Goal: Information Seeking & Learning: Learn about a topic

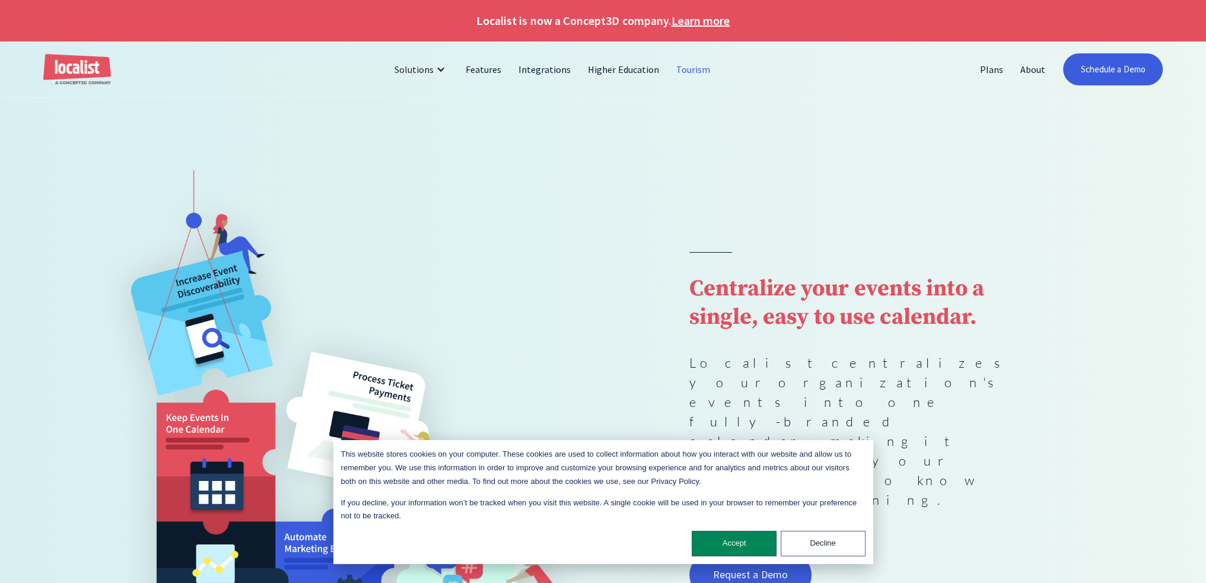
click at [693, 64] on link "Tourism" at bounding box center [693, 69] width 51 height 28
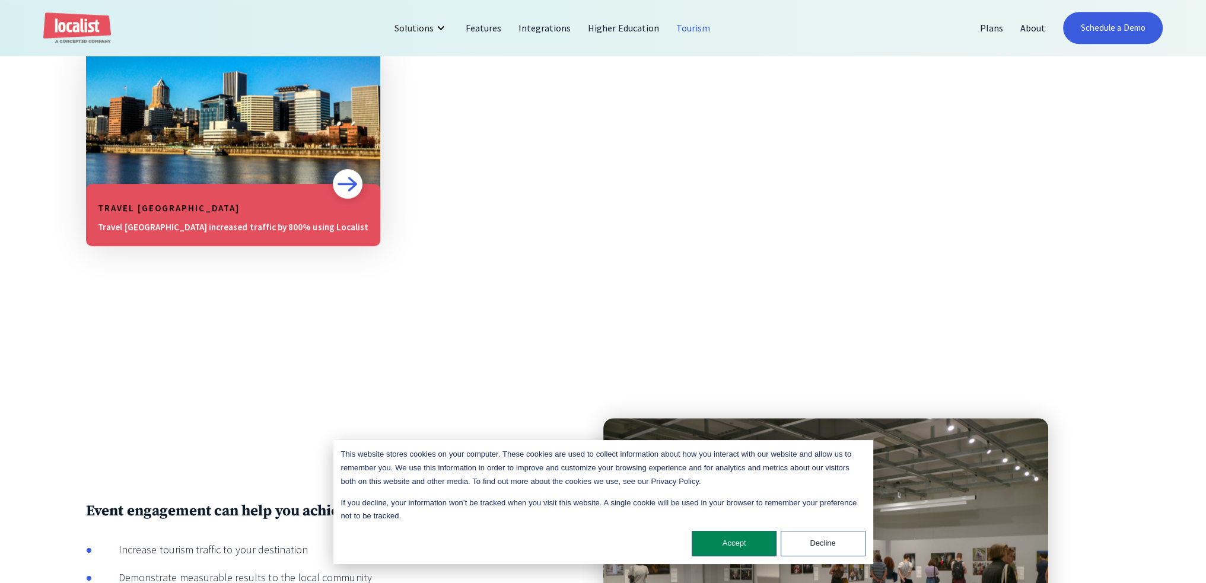
scroll to position [890, 0]
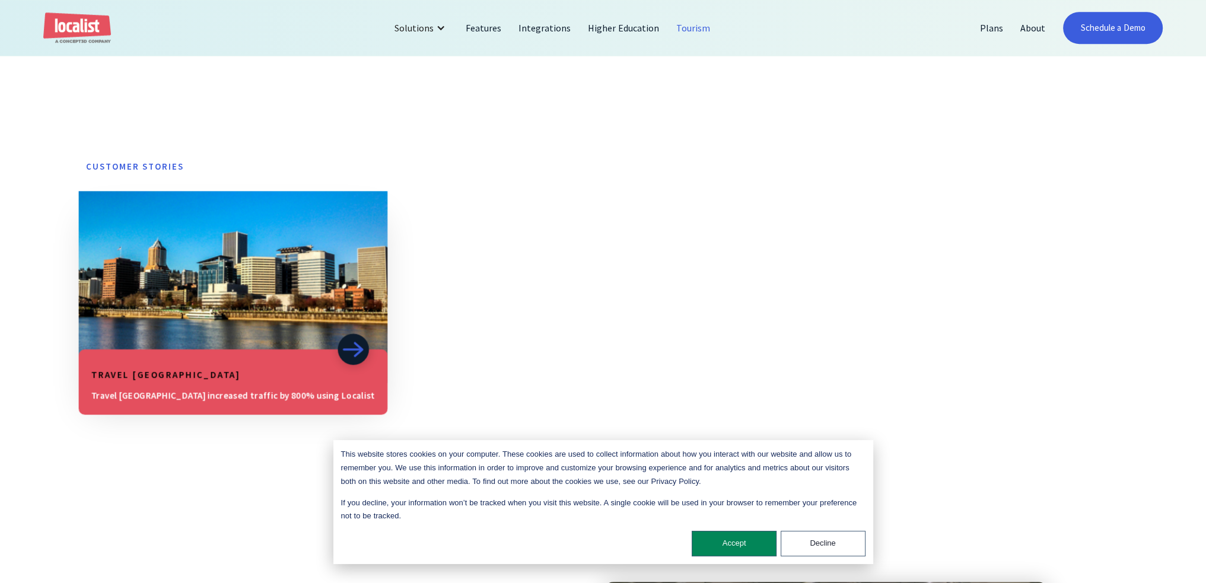
click at [174, 375] on h5 "Travel [GEOGRAPHIC_DATA]" at bounding box center [233, 375] width 284 height 14
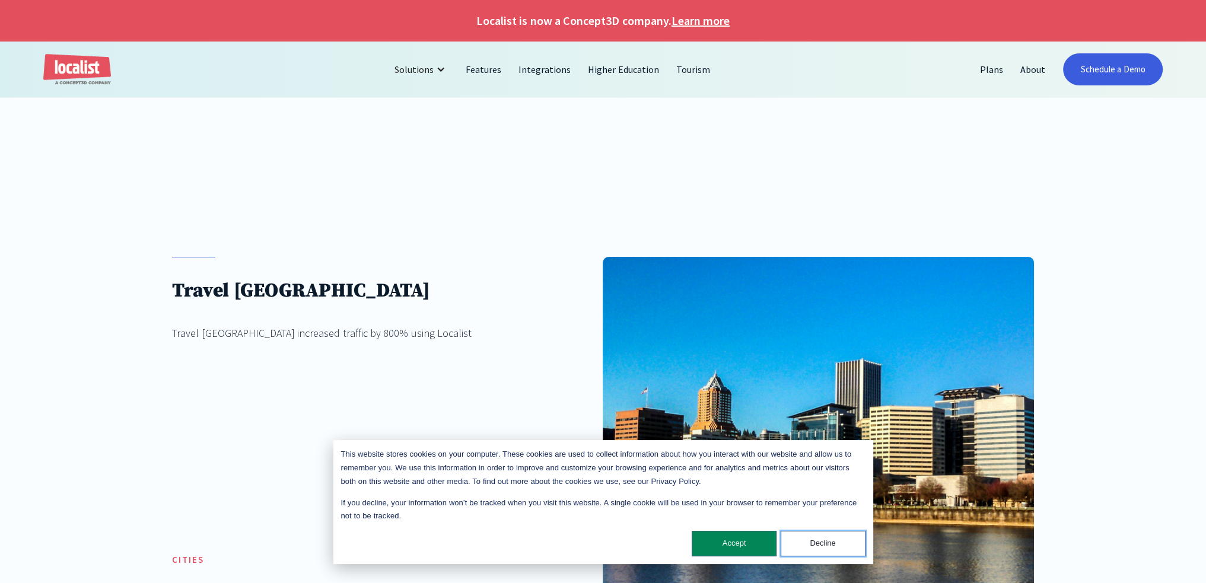
click at [814, 550] on button "Decline" at bounding box center [823, 544] width 85 height 26
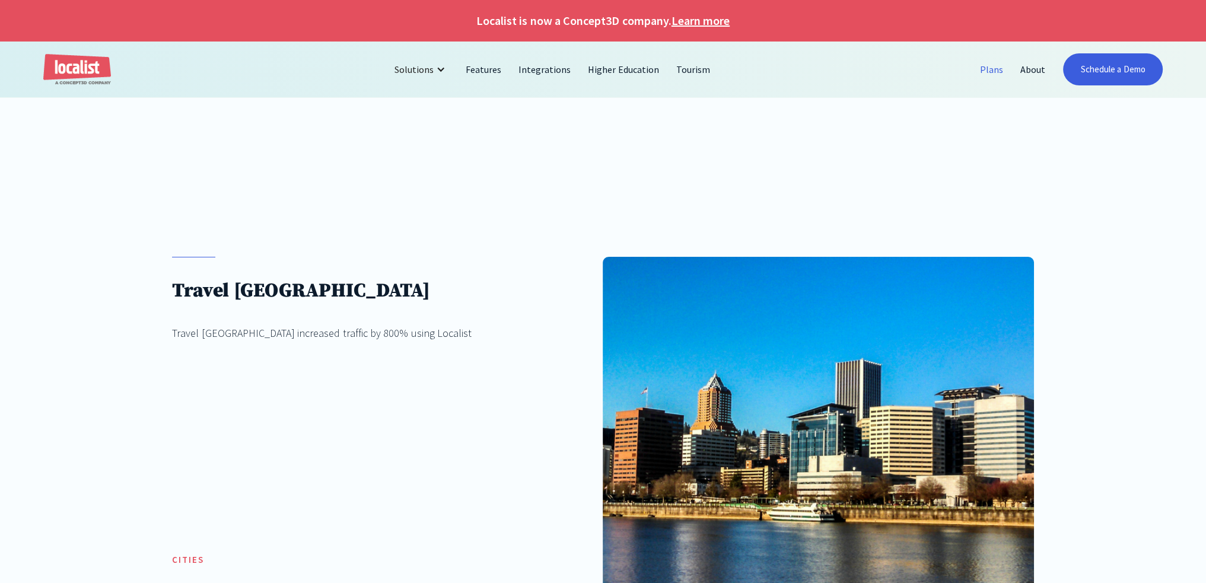
click at [992, 75] on link "Plans" at bounding box center [991, 69] width 40 height 28
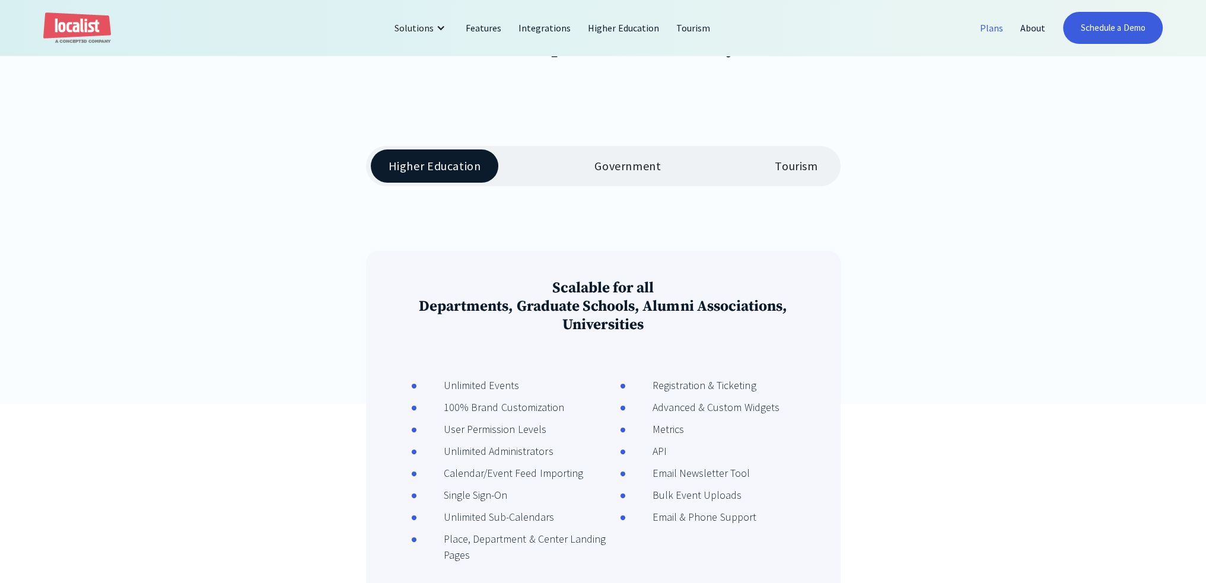
scroll to position [237, 0]
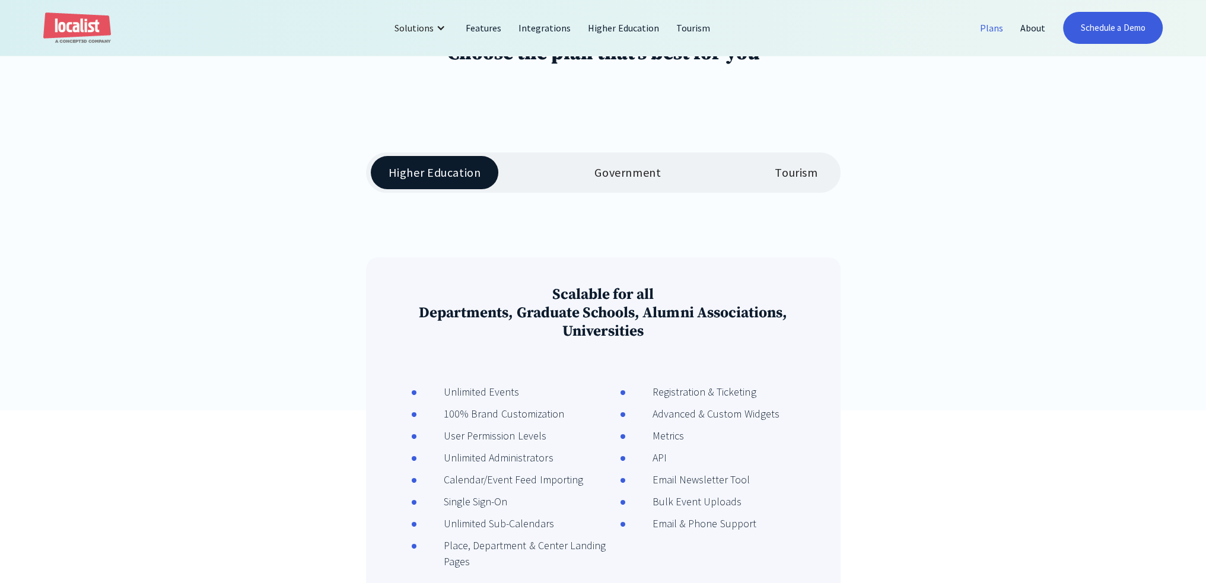
click at [577, 161] on div "Higher Education Government Tourism" at bounding box center [603, 172] width 475 height 40
click at [626, 186] on link "Government" at bounding box center [628, 172] width 102 height 33
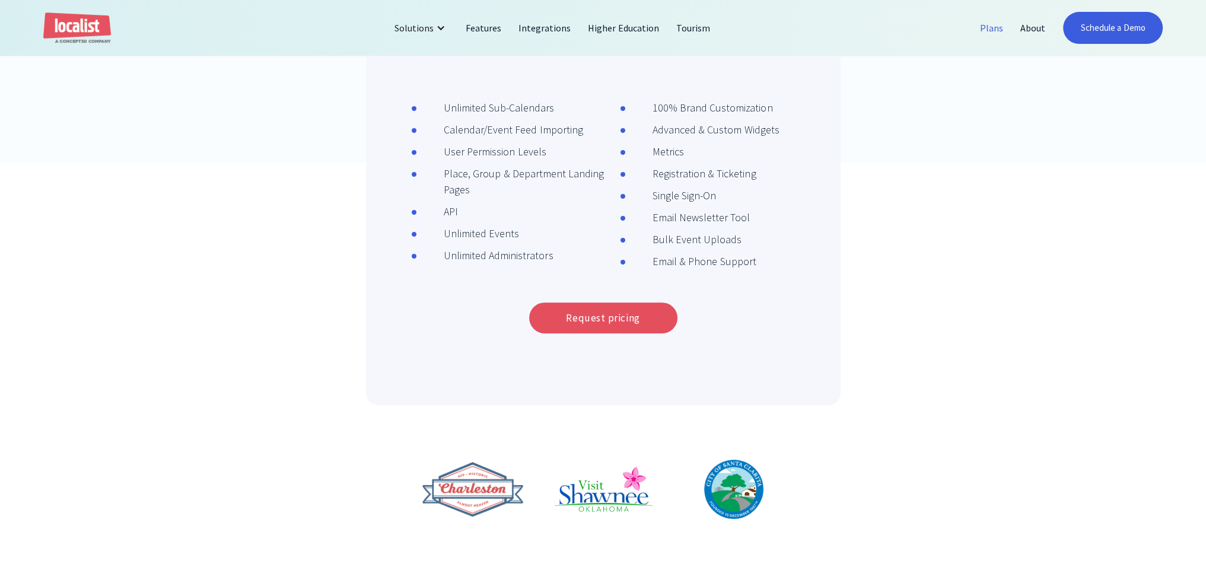
scroll to position [593, 0]
